Goal: Task Accomplishment & Management: Complete application form

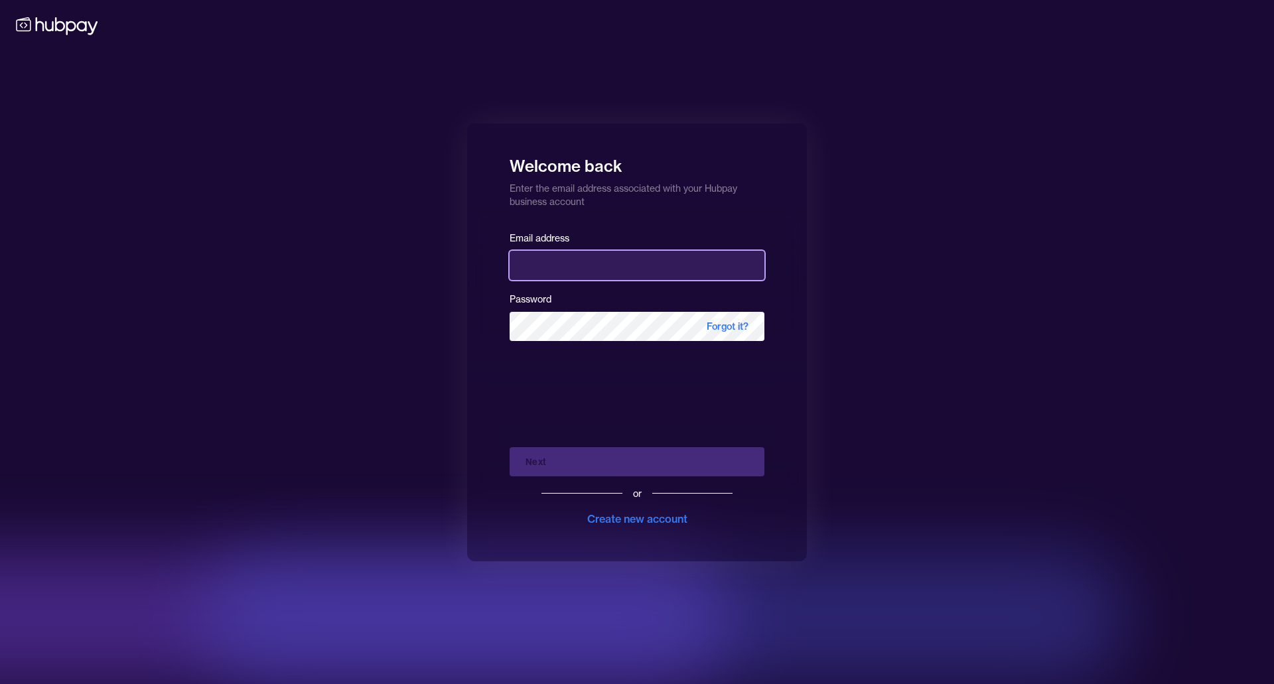
drag, startPoint x: 0, startPoint y: 0, endPoint x: 572, endPoint y: 269, distance: 631.8
click at [572, 269] on input "email" at bounding box center [636, 265] width 255 height 29
type input "**********"
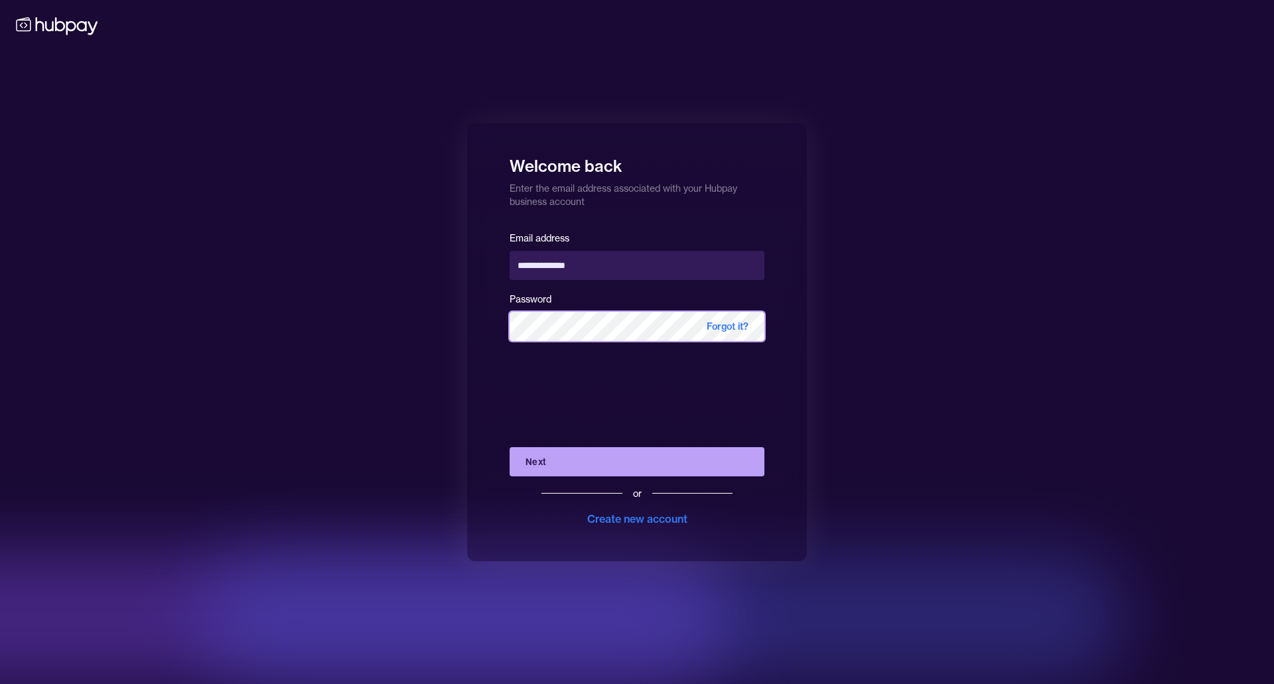
click at [509, 447] on button "Next" at bounding box center [636, 461] width 255 height 29
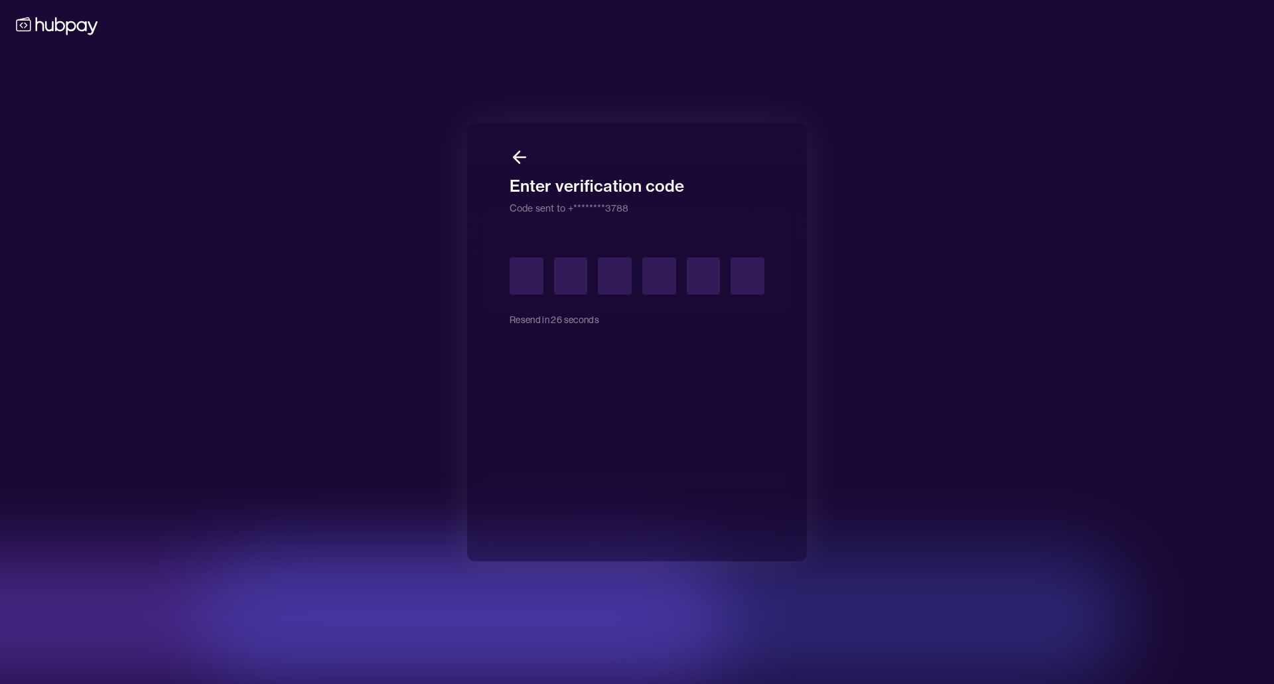
type input "*"
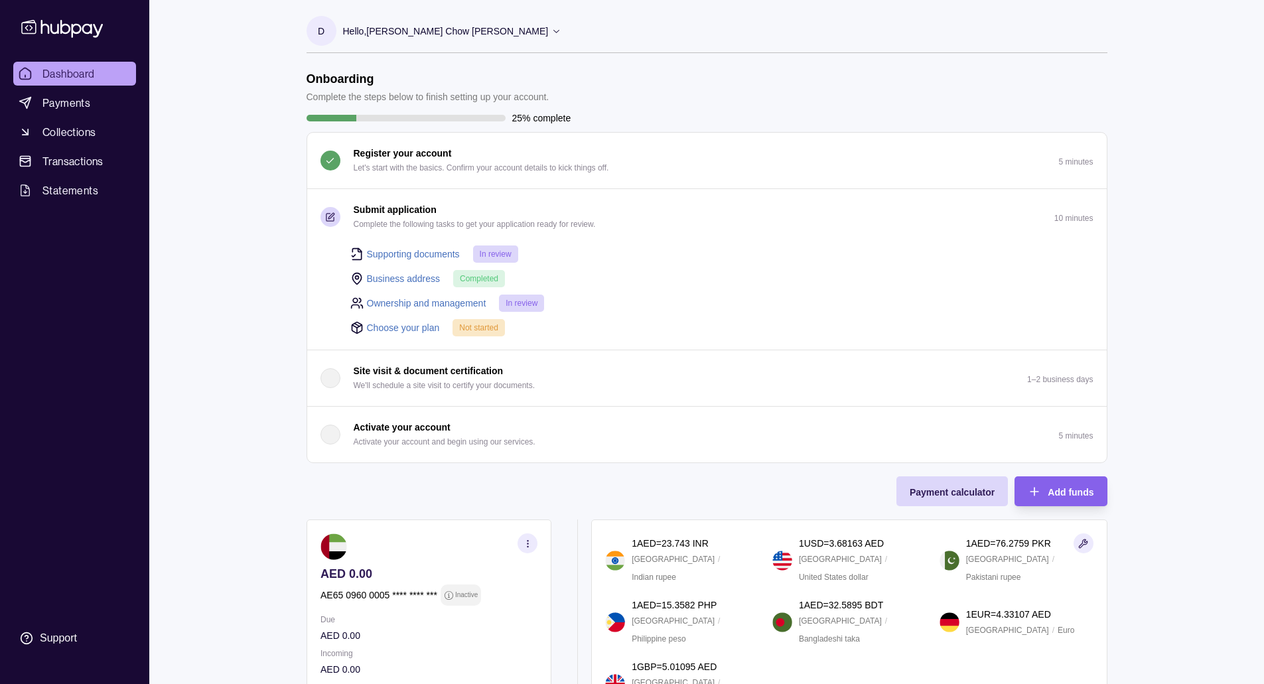
click at [383, 332] on link "Choose your plan" at bounding box center [403, 327] width 73 height 15
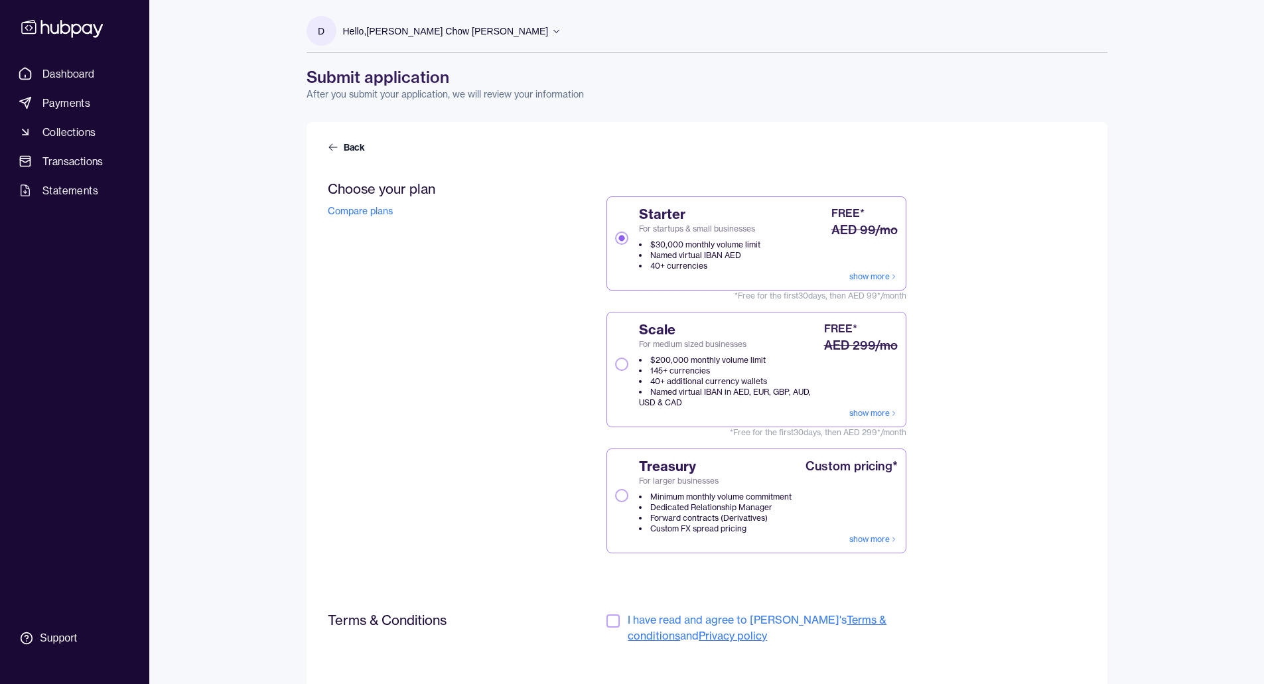
click at [871, 280] on link "show more" at bounding box center [873, 276] width 48 height 11
